Goal: Navigation & Orientation: Find specific page/section

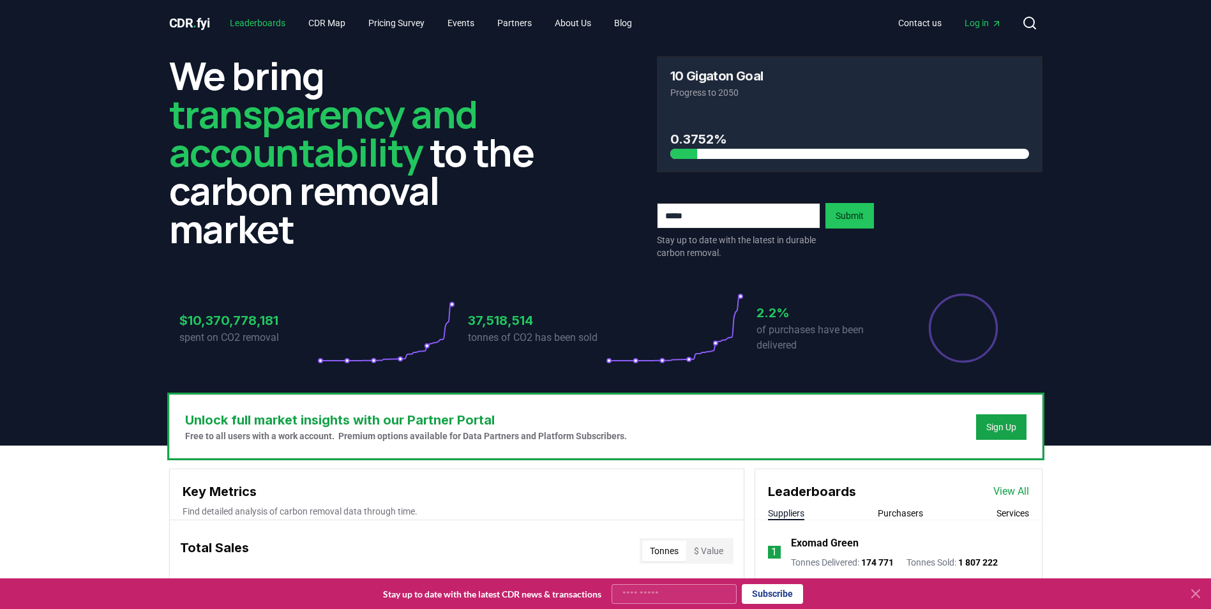
click at [280, 24] on link "Leaderboards" at bounding box center [258, 22] width 76 height 23
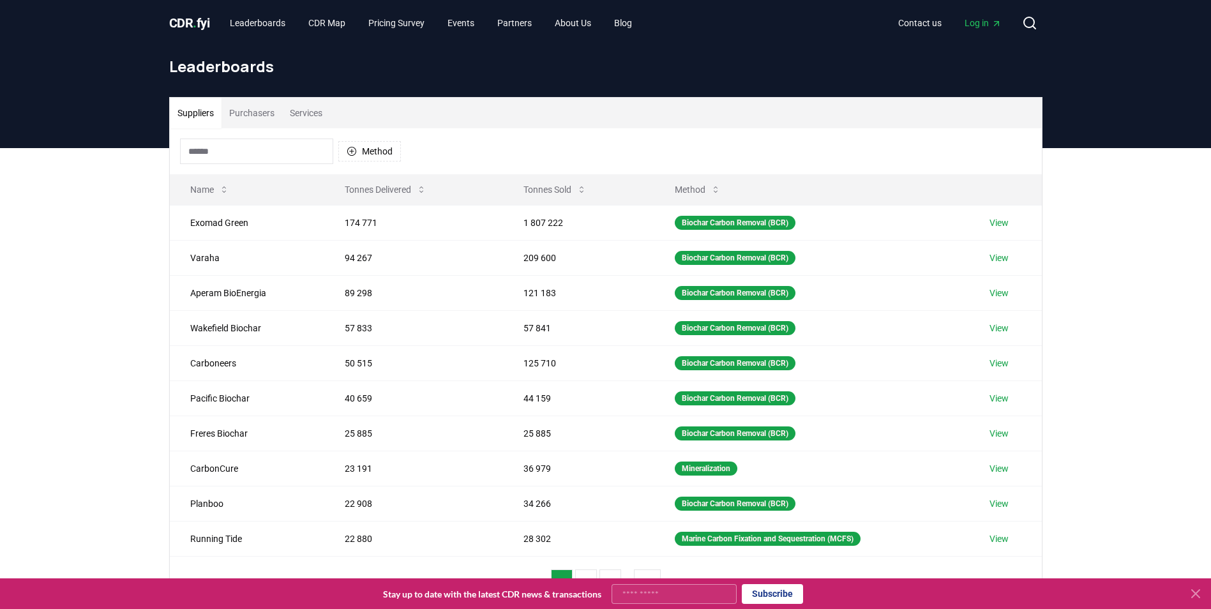
click at [272, 146] on input at bounding box center [256, 152] width 153 height 26
click at [278, 110] on button "Purchasers" at bounding box center [251, 113] width 61 height 31
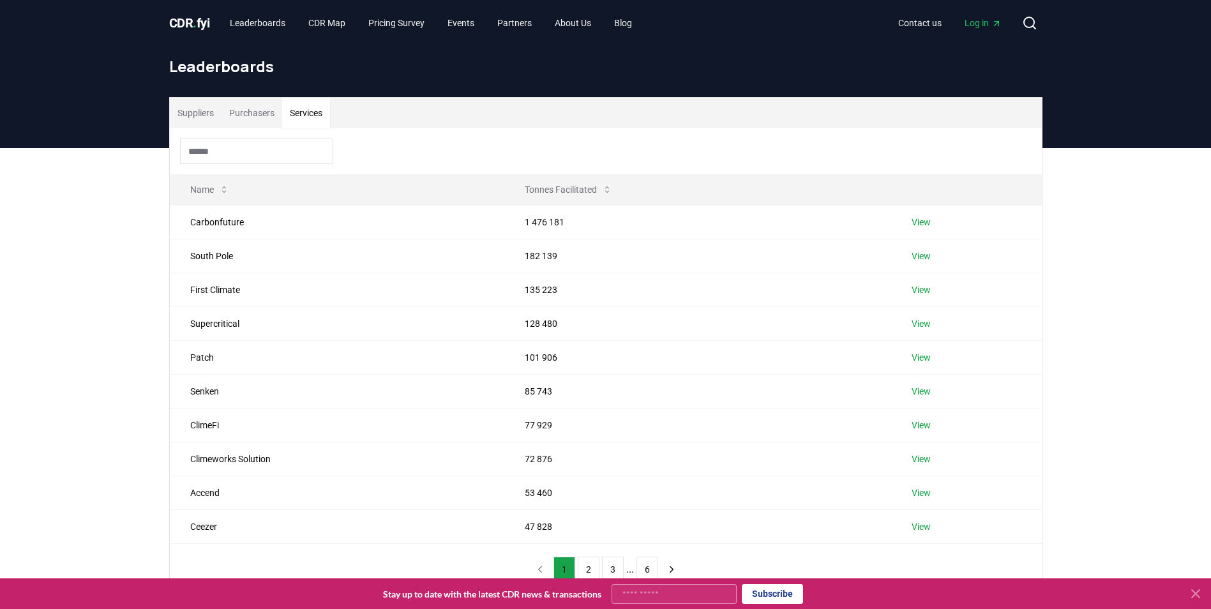
click at [307, 111] on button "Services" at bounding box center [306, 113] width 48 height 31
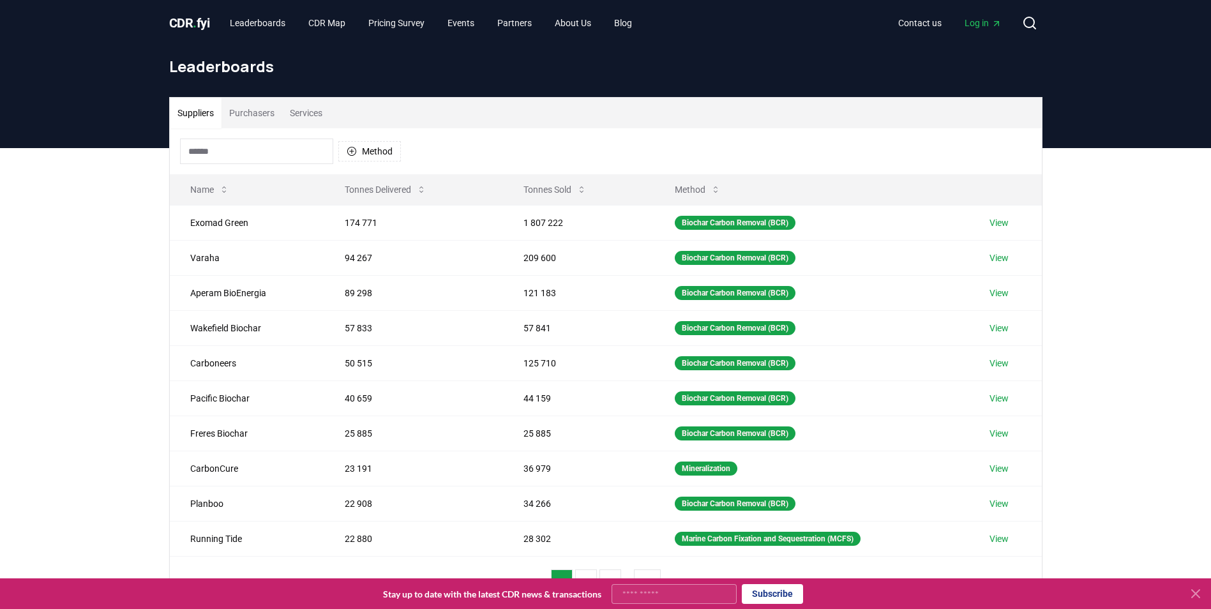
click at [206, 116] on button "Suppliers" at bounding box center [196, 113] width 52 height 31
click at [333, 22] on link "CDR Map" at bounding box center [326, 22] width 57 height 23
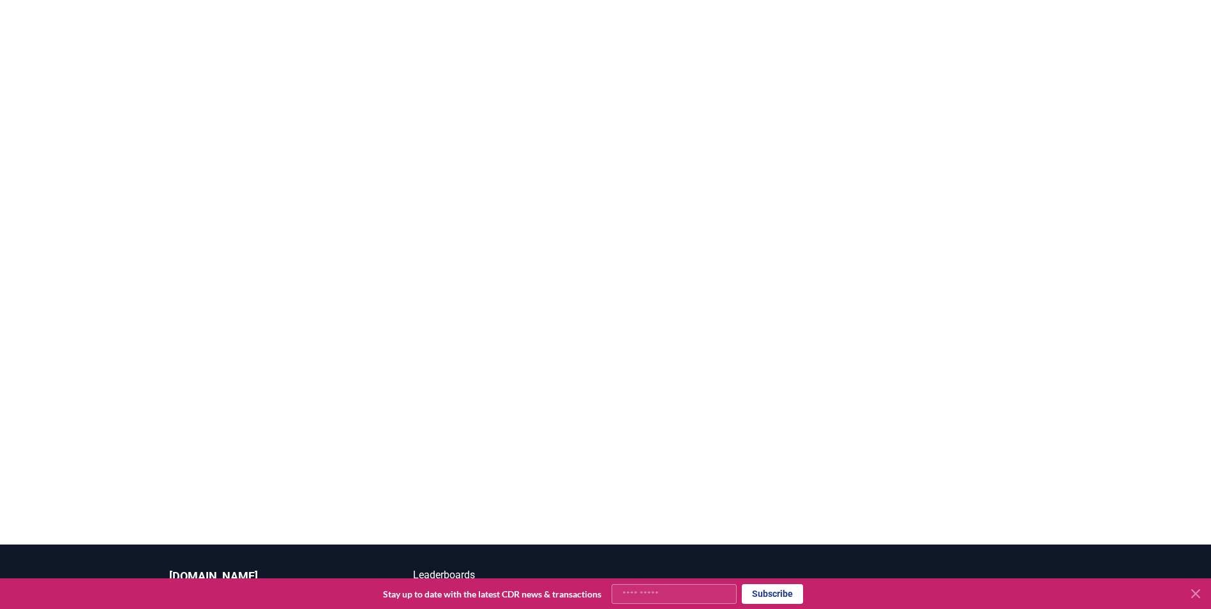
scroll to position [184, 0]
